Goal: Task Accomplishment & Management: Use online tool/utility

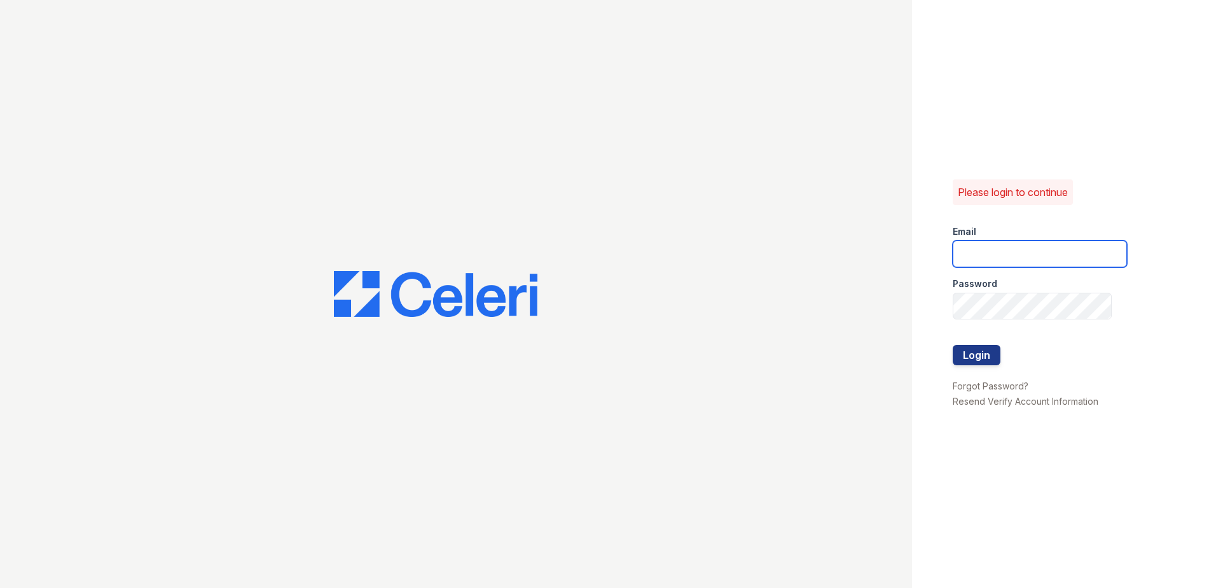
type input "[EMAIL_ADDRESS][DOMAIN_NAME]"
click at [1067, 350] on form "Email LEstrada@trinity-pm.com Password Login" at bounding box center [1040, 296] width 174 height 163
click at [973, 356] on button "Login" at bounding box center [977, 355] width 48 height 20
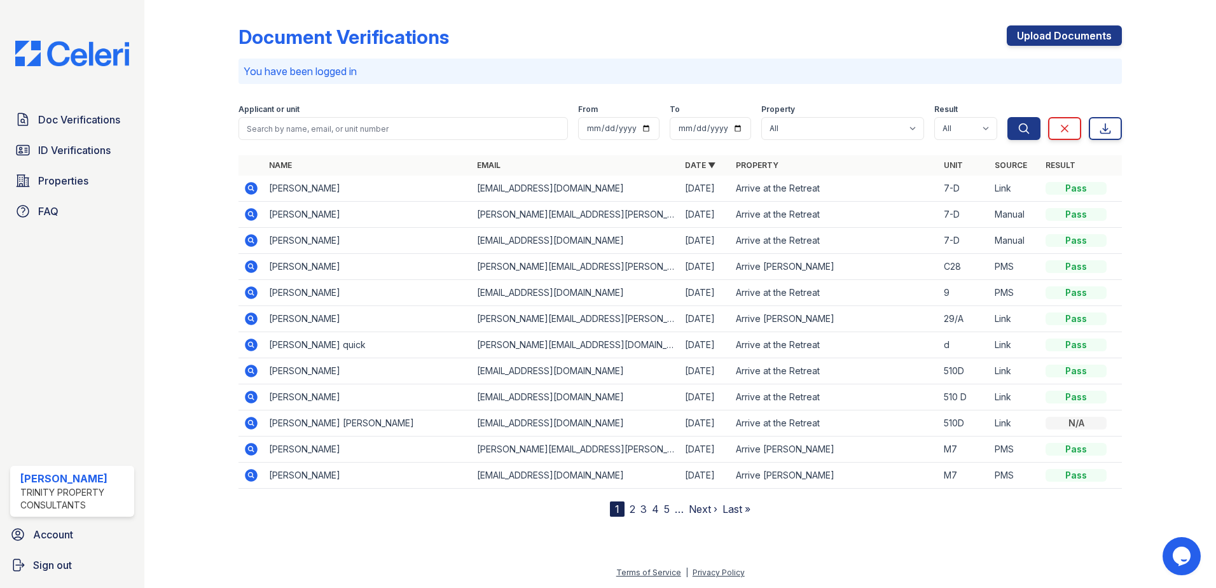
click at [443, 104] on div "Applicant or unit" at bounding box center [402, 110] width 329 height 13
click at [186, 242] on div at bounding box center [202, 260] width 74 height 511
